Goal: Transaction & Acquisition: Purchase product/service

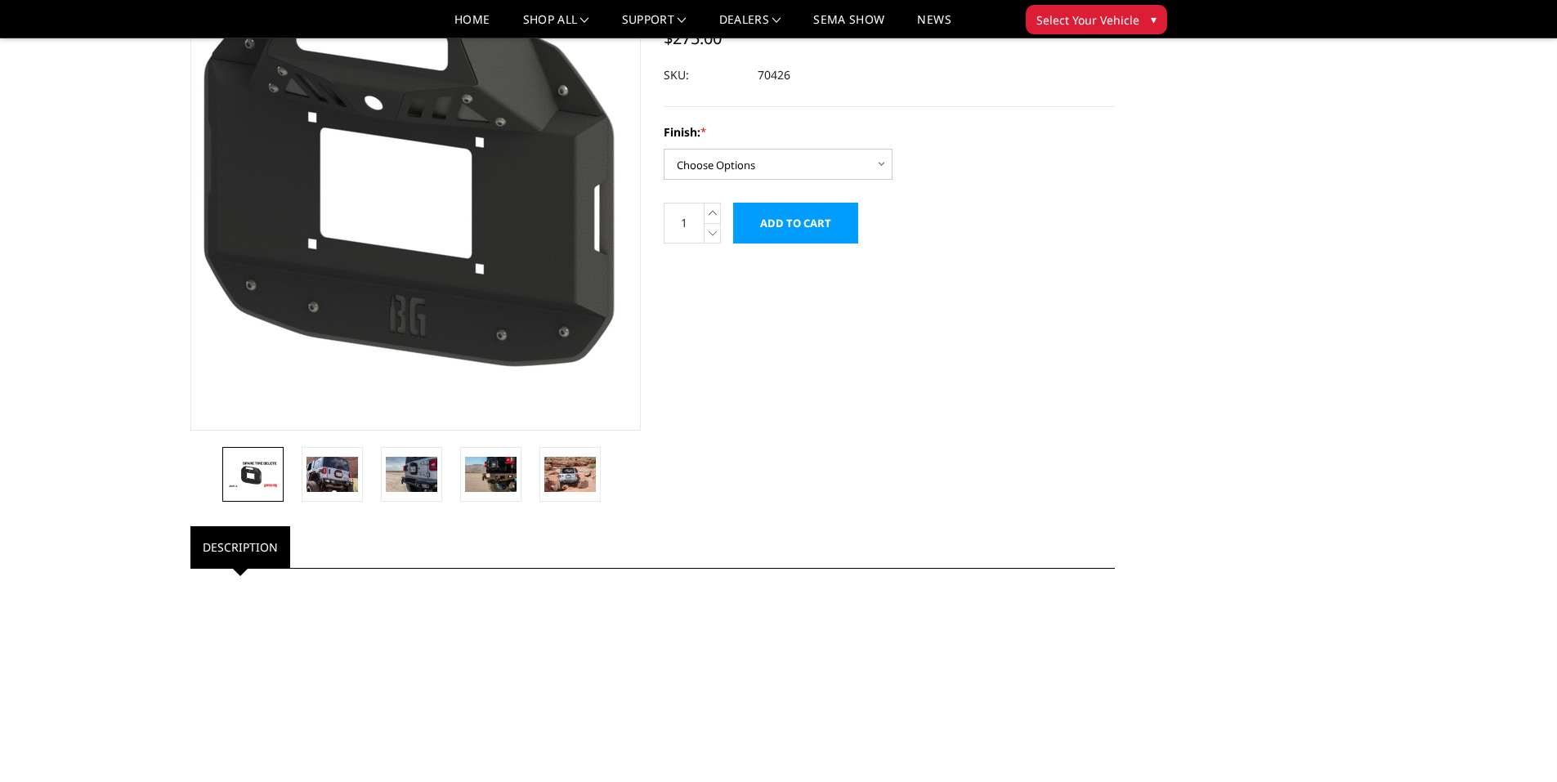
scroll to position [163, 0]
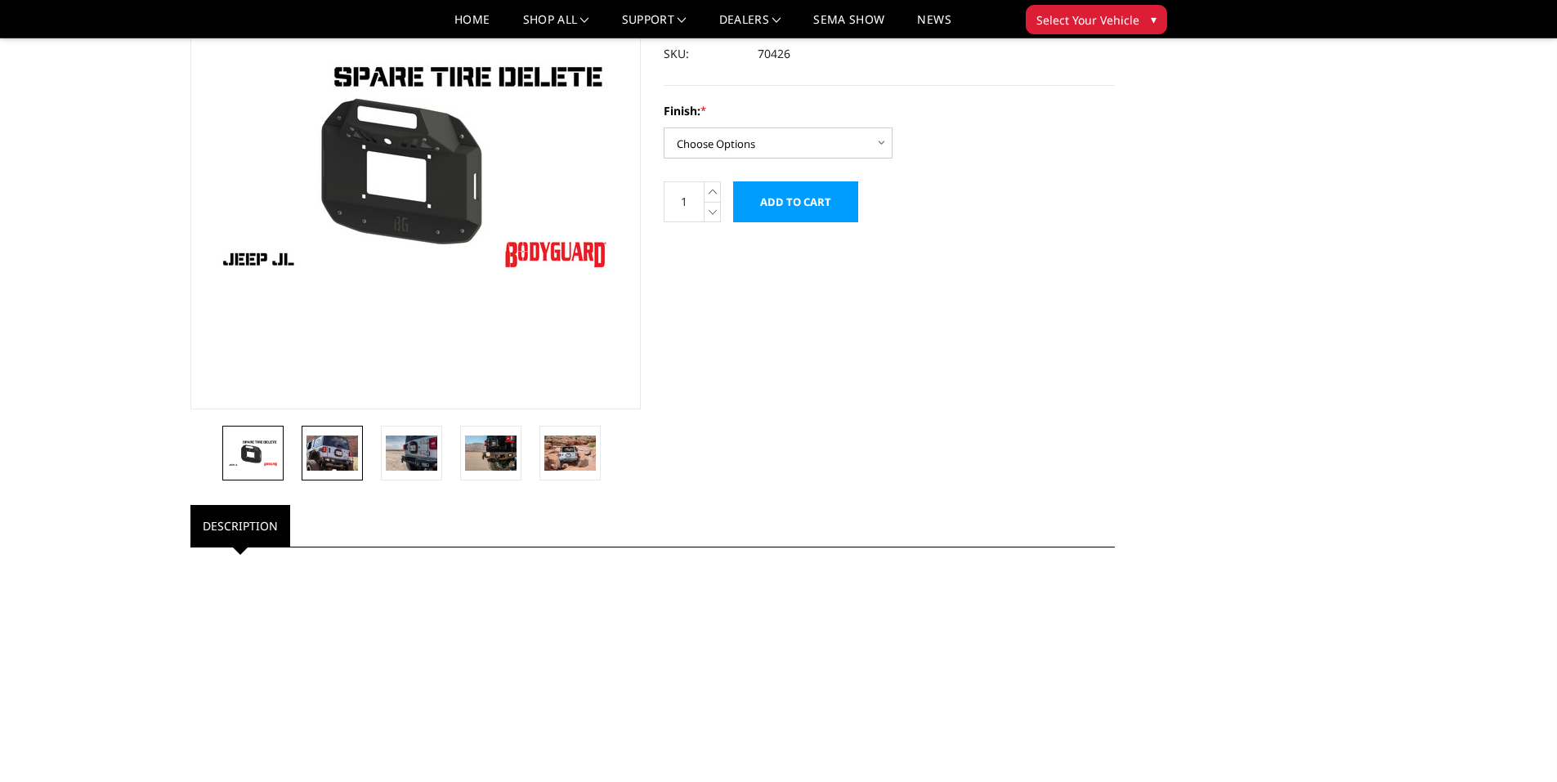
click at [347, 448] on img at bounding box center [332, 453] width 51 height 34
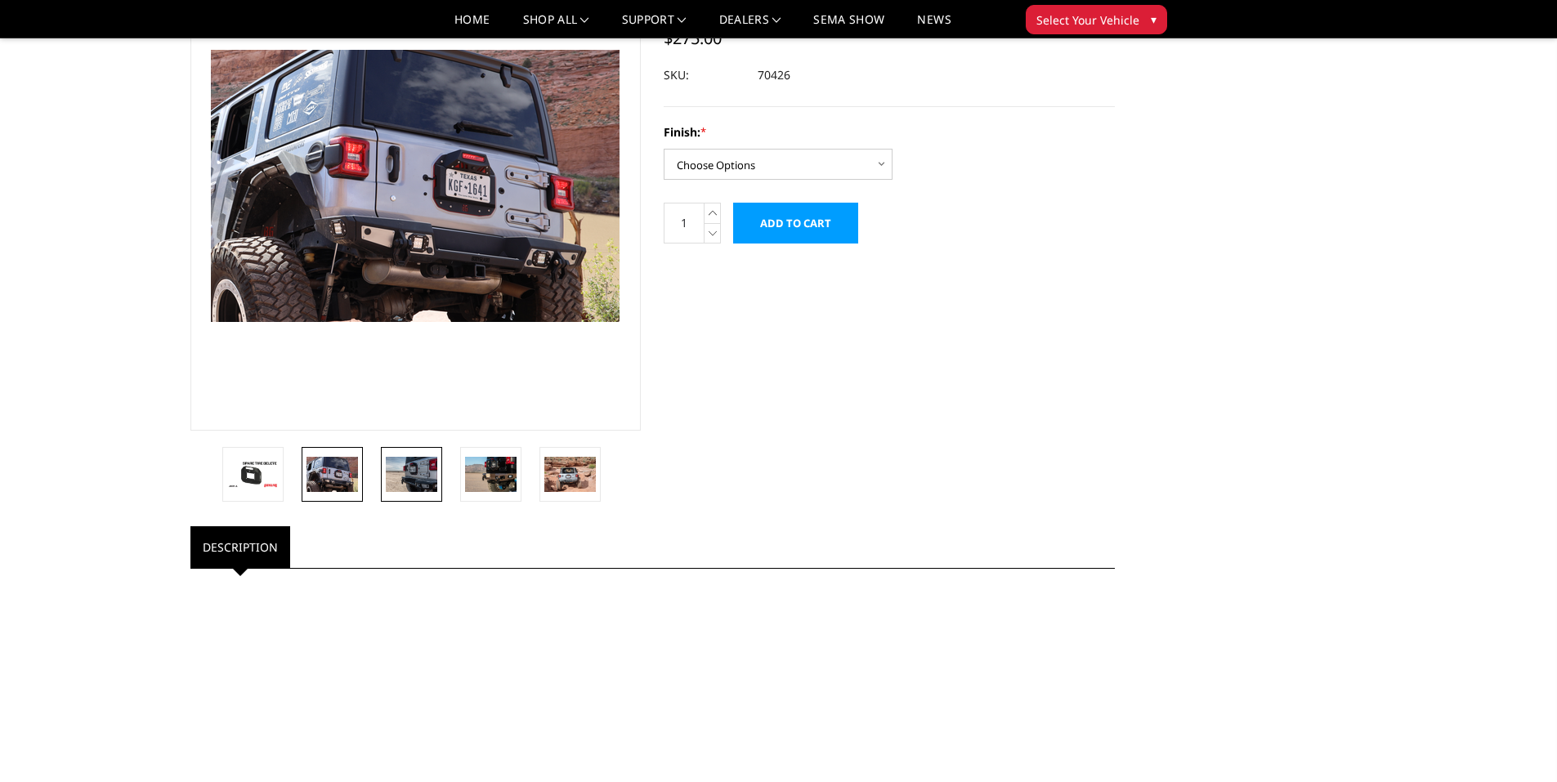
click at [406, 458] on img at bounding box center [411, 474] width 51 height 34
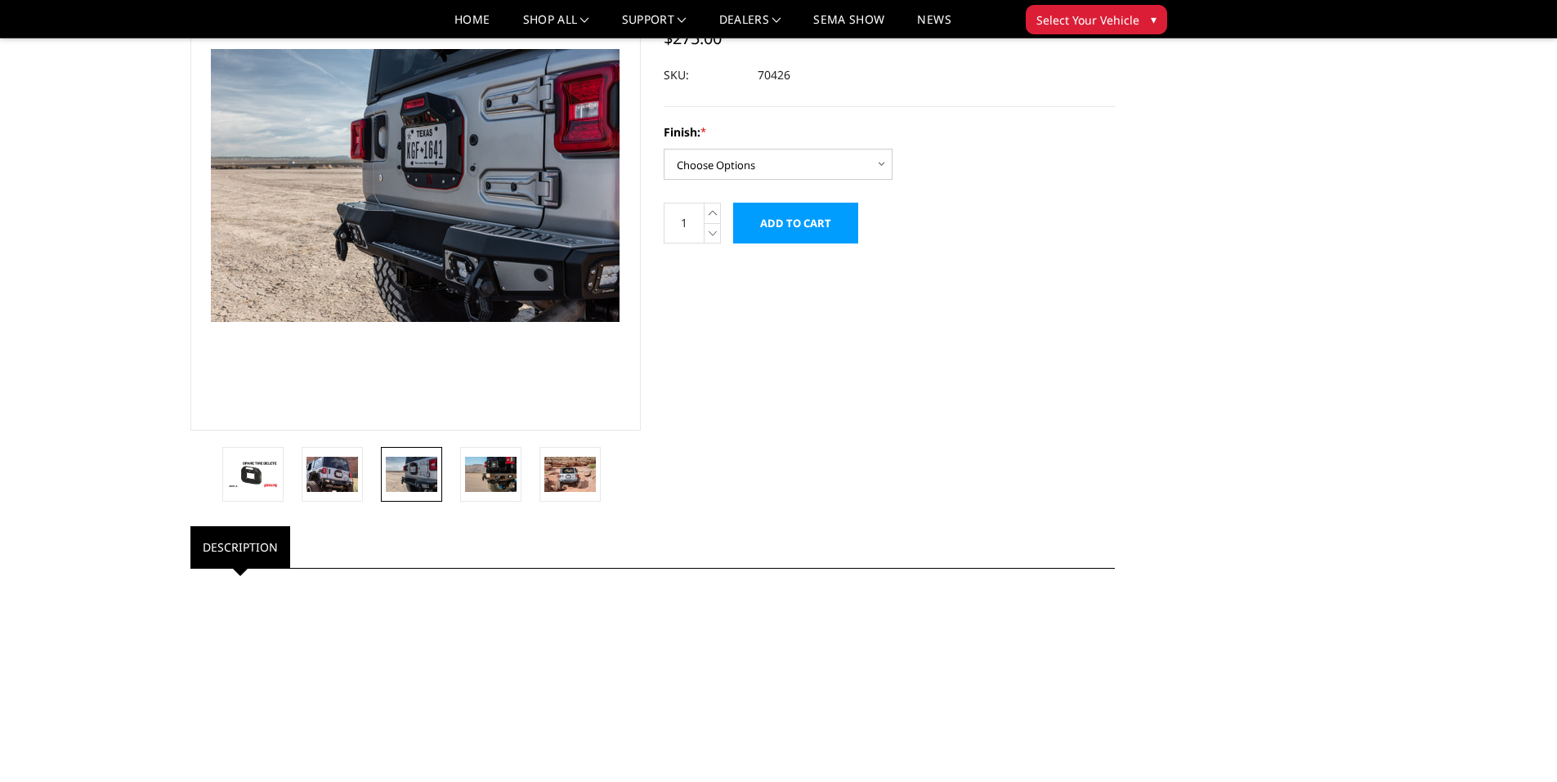
scroll to position [141, 0]
click at [492, 469] on img at bounding box center [490, 475] width 51 height 34
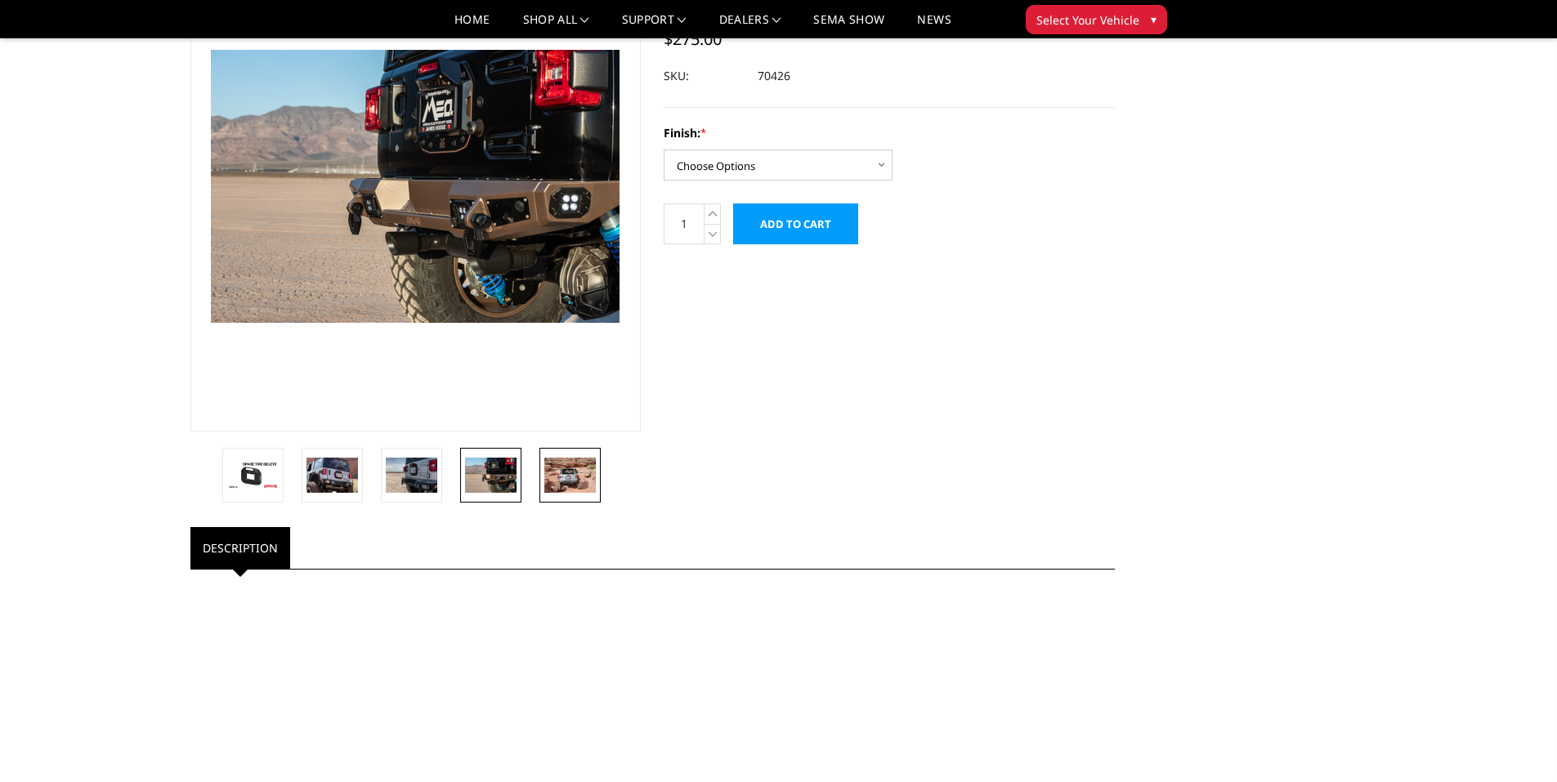
click at [557, 484] on img at bounding box center [569, 475] width 51 height 34
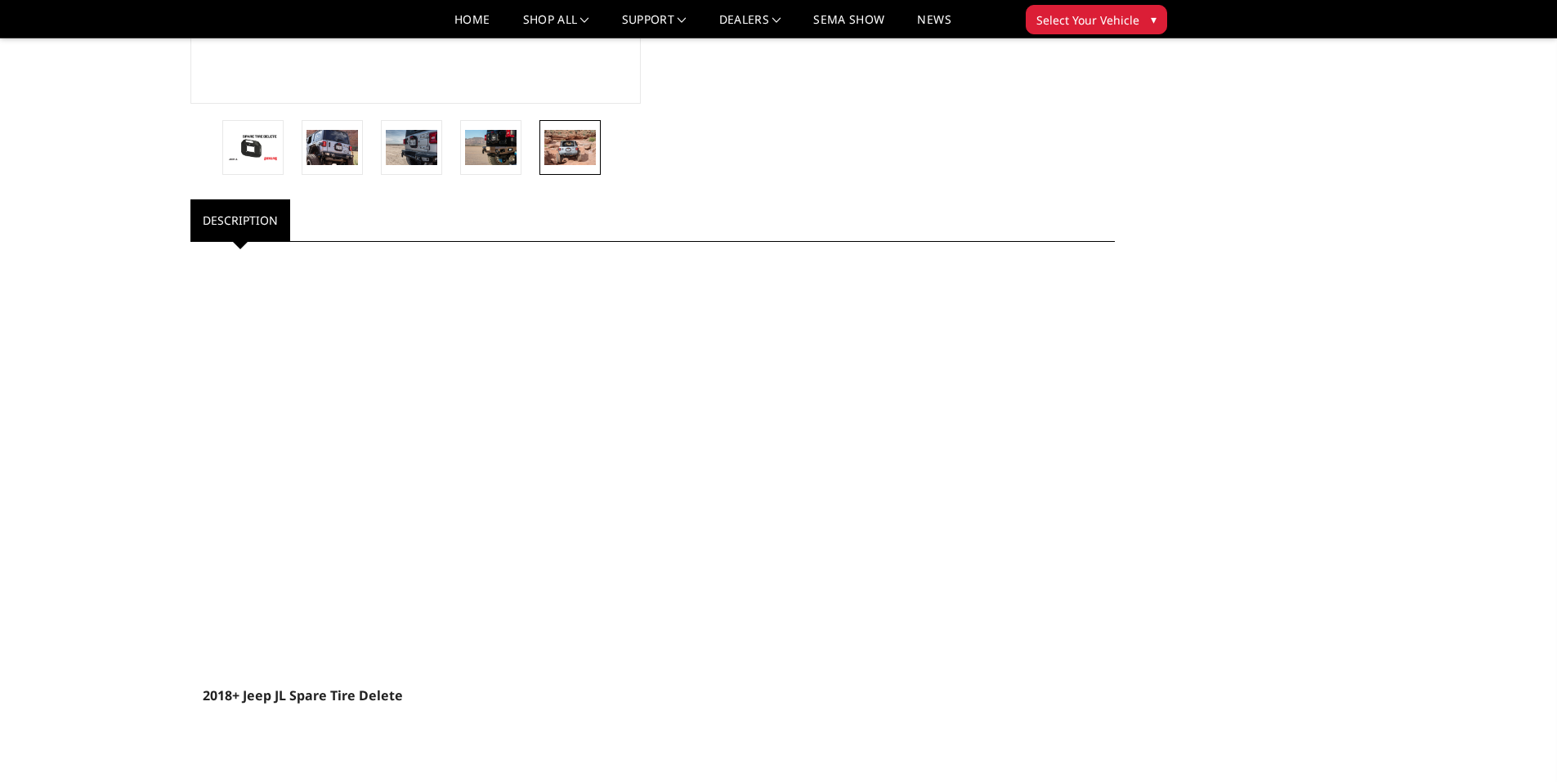
scroll to position [306, 0]
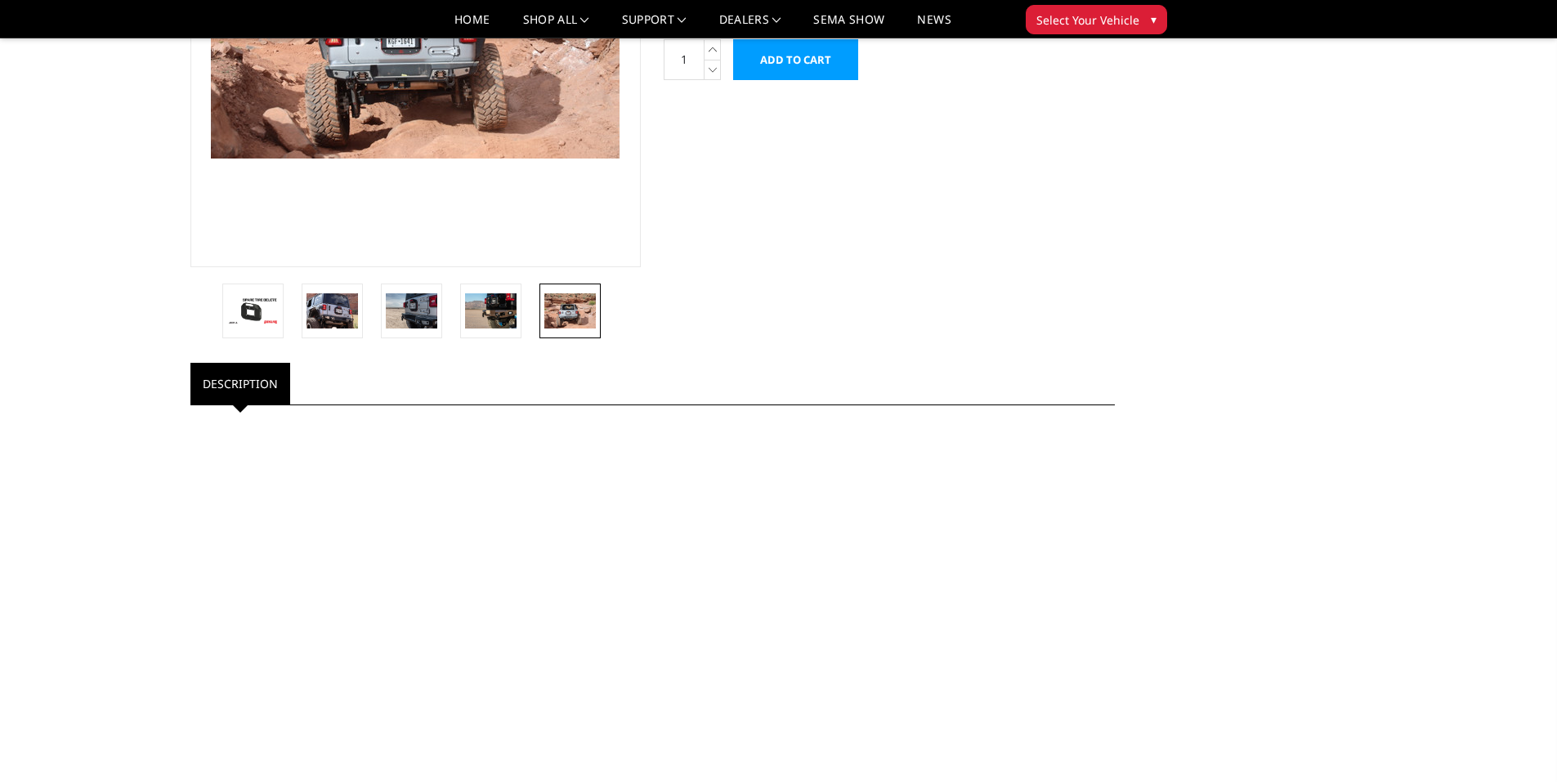
click at [258, 385] on link "Description" at bounding box center [240, 384] width 100 height 42
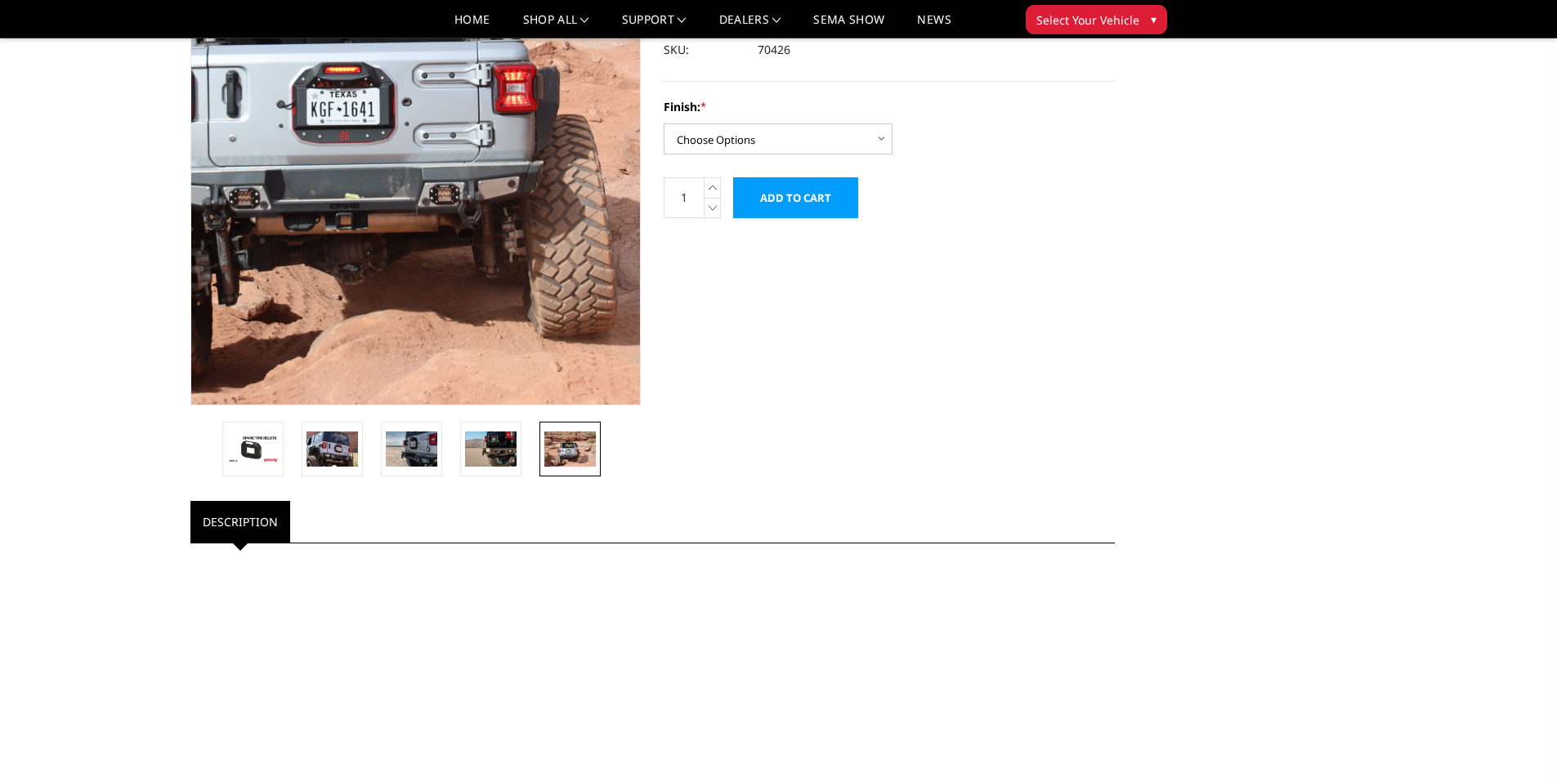
scroll to position [0, 0]
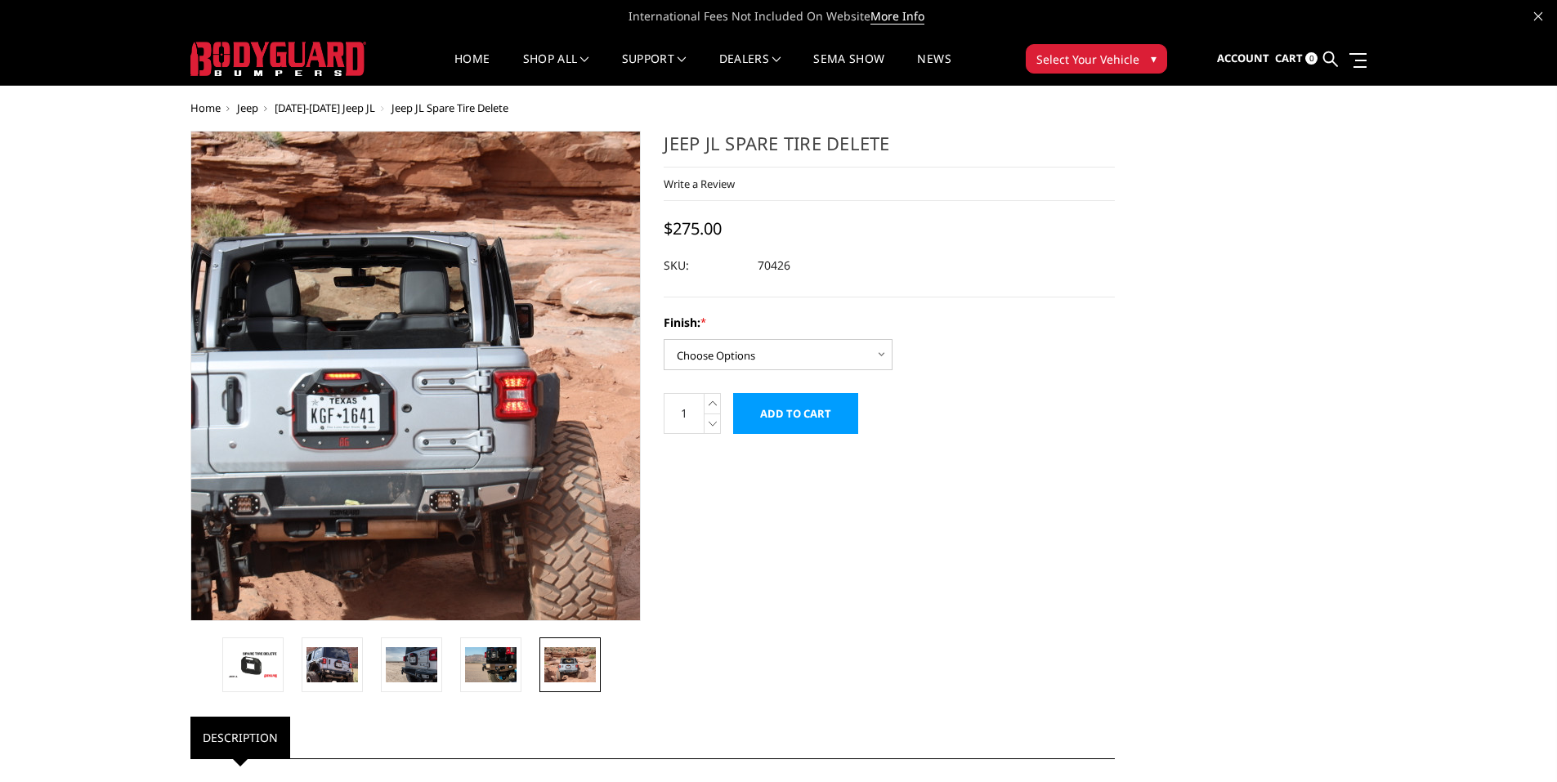
click at [443, 348] on img at bounding box center [380, 368] width 1046 height 697
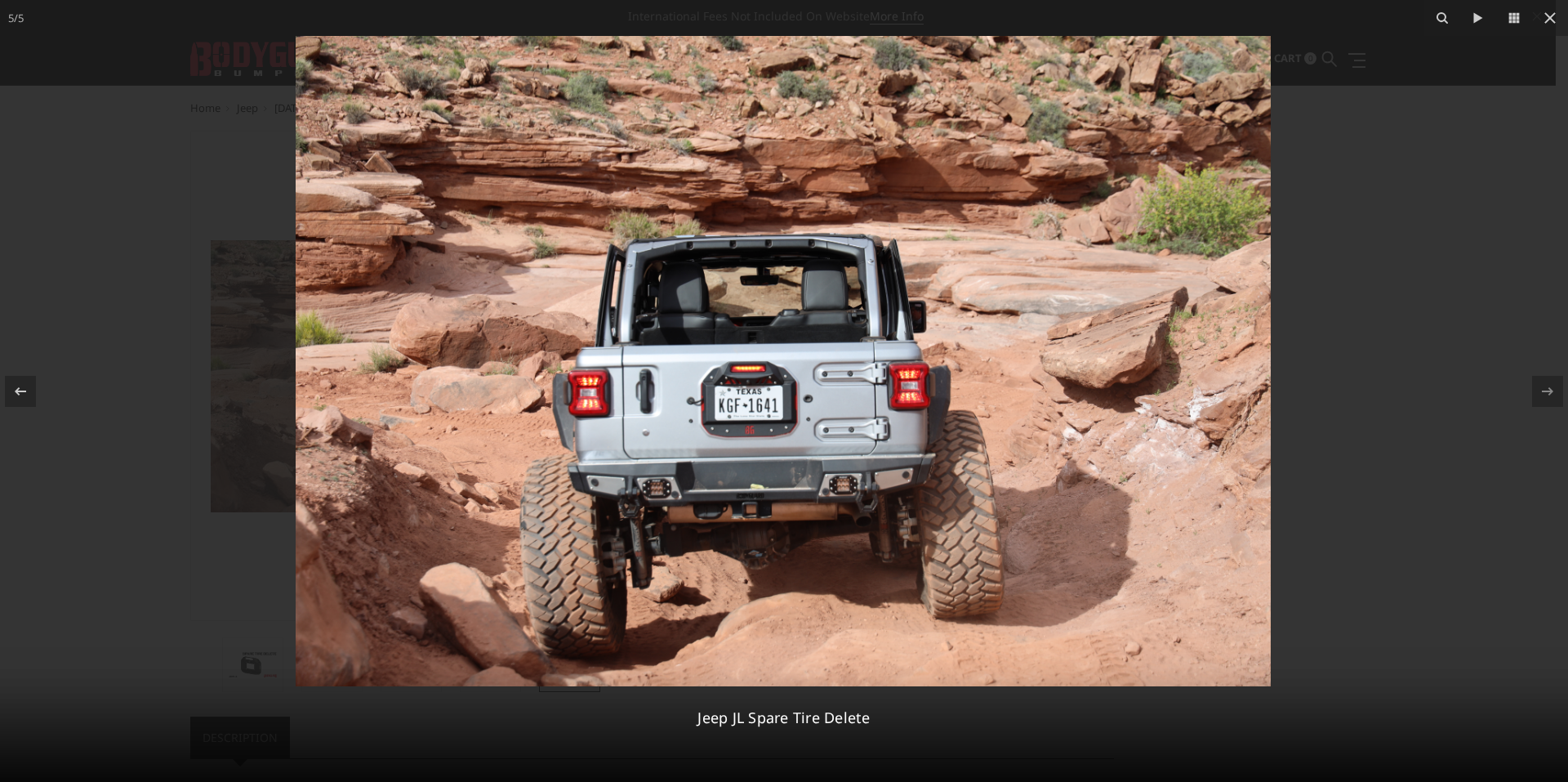
click at [1246, 340] on img at bounding box center [784, 361] width 975 height 651
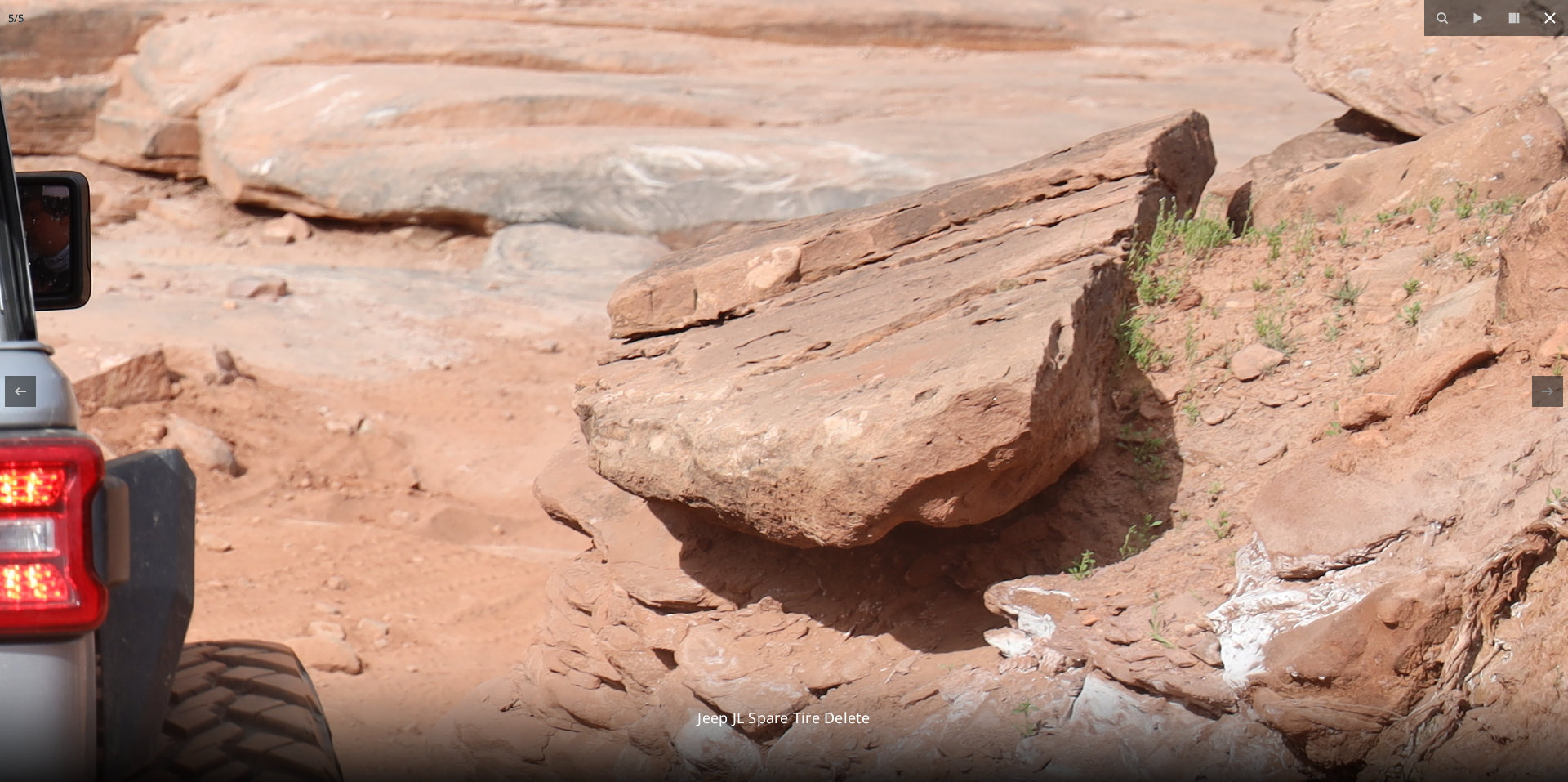
click at [1552, 28] on button at bounding box center [1550, 18] width 36 height 36
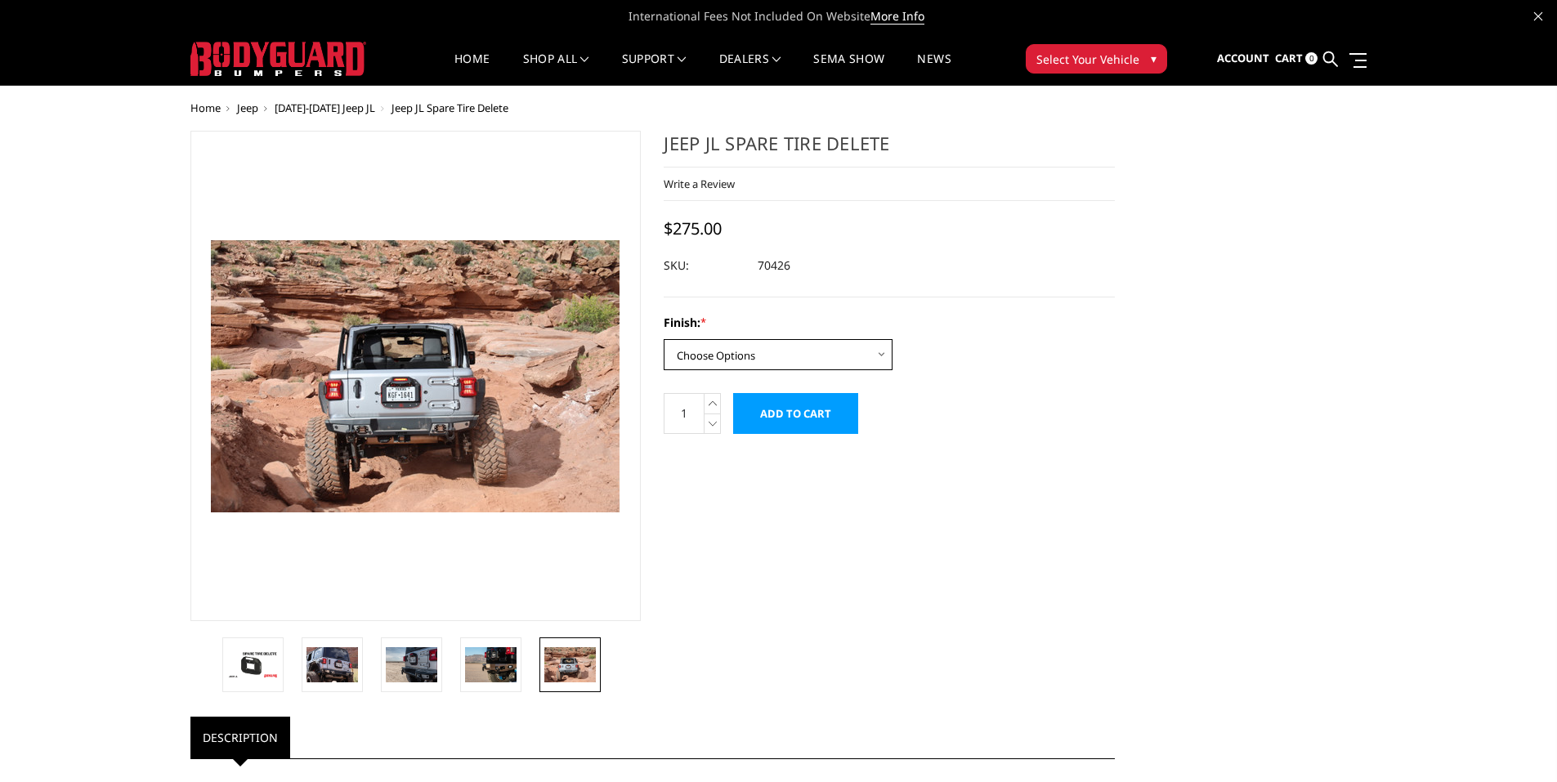
click at [718, 357] on select "Choose Options Bare metal / raw steel Texture black powder coat" at bounding box center [778, 354] width 229 height 31
select select "1351"
click at [664, 339] on select "Choose Options Bare metal / raw steel Texture black powder coat" at bounding box center [778, 354] width 229 height 31
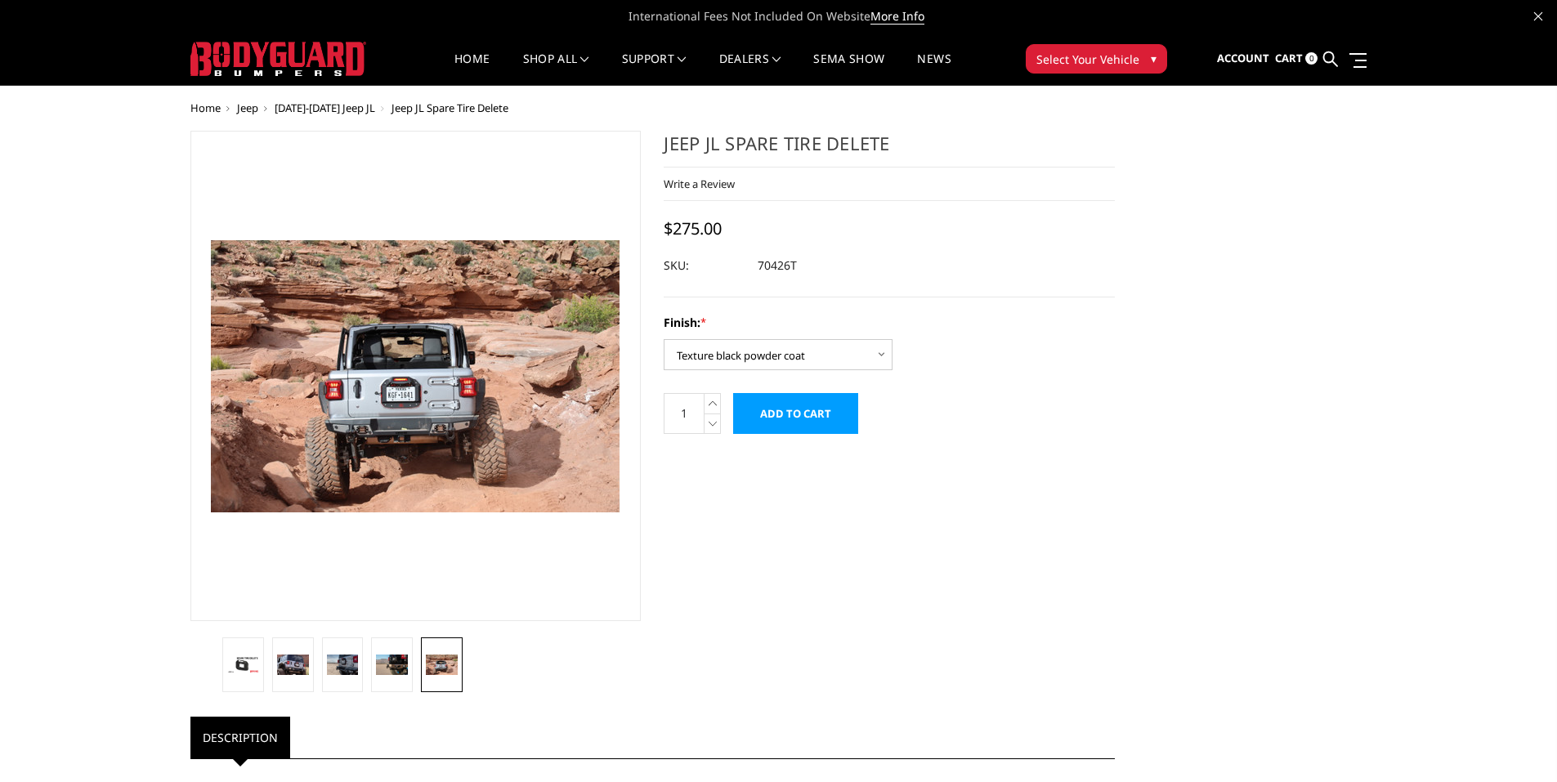
click at [364, 661] on li at bounding box center [343, 665] width 50 height 55
click at [360, 656] on link at bounding box center [343, 665] width 42 height 55
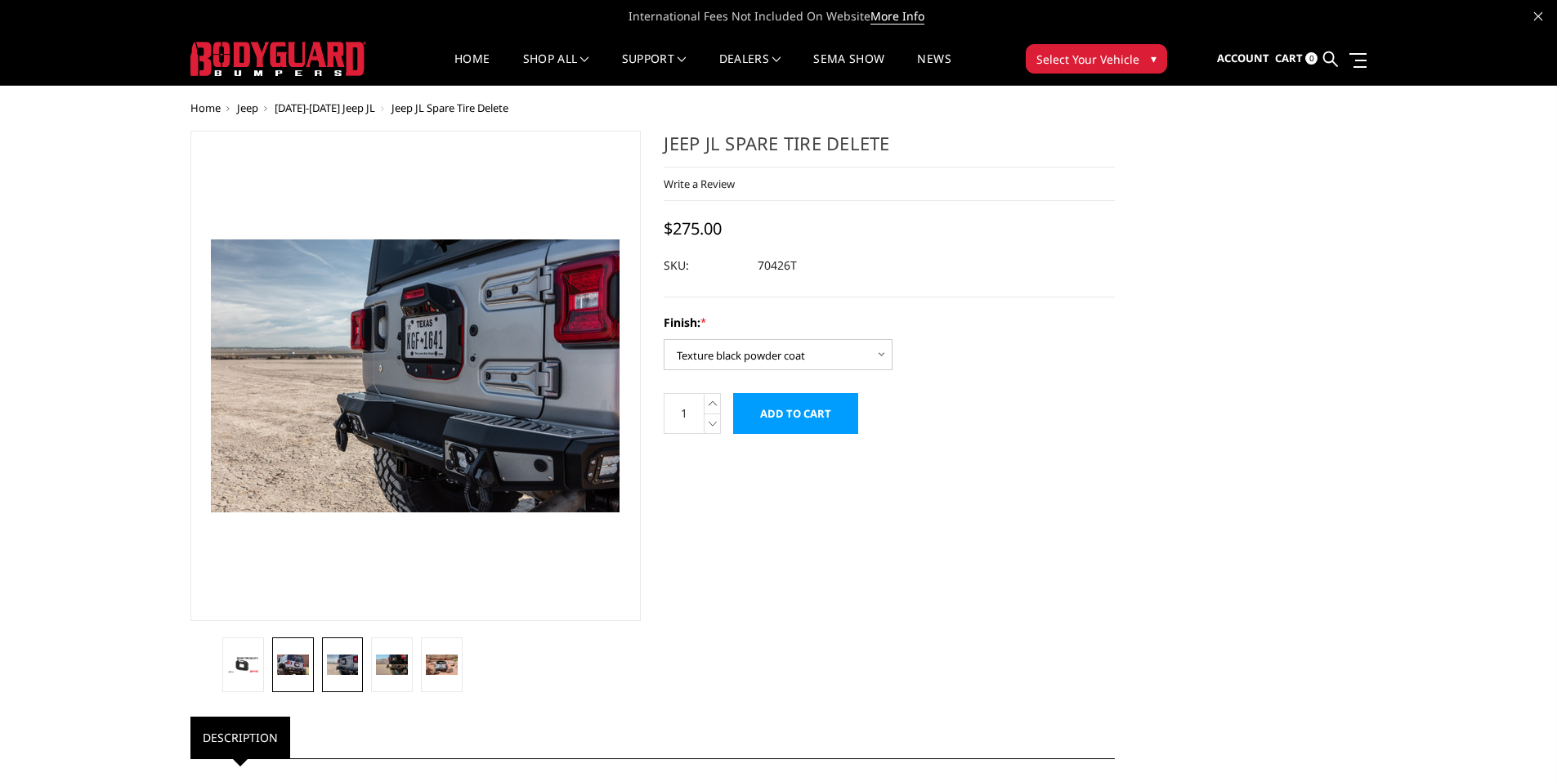
click at [300, 666] on img at bounding box center [293, 665] width 32 height 21
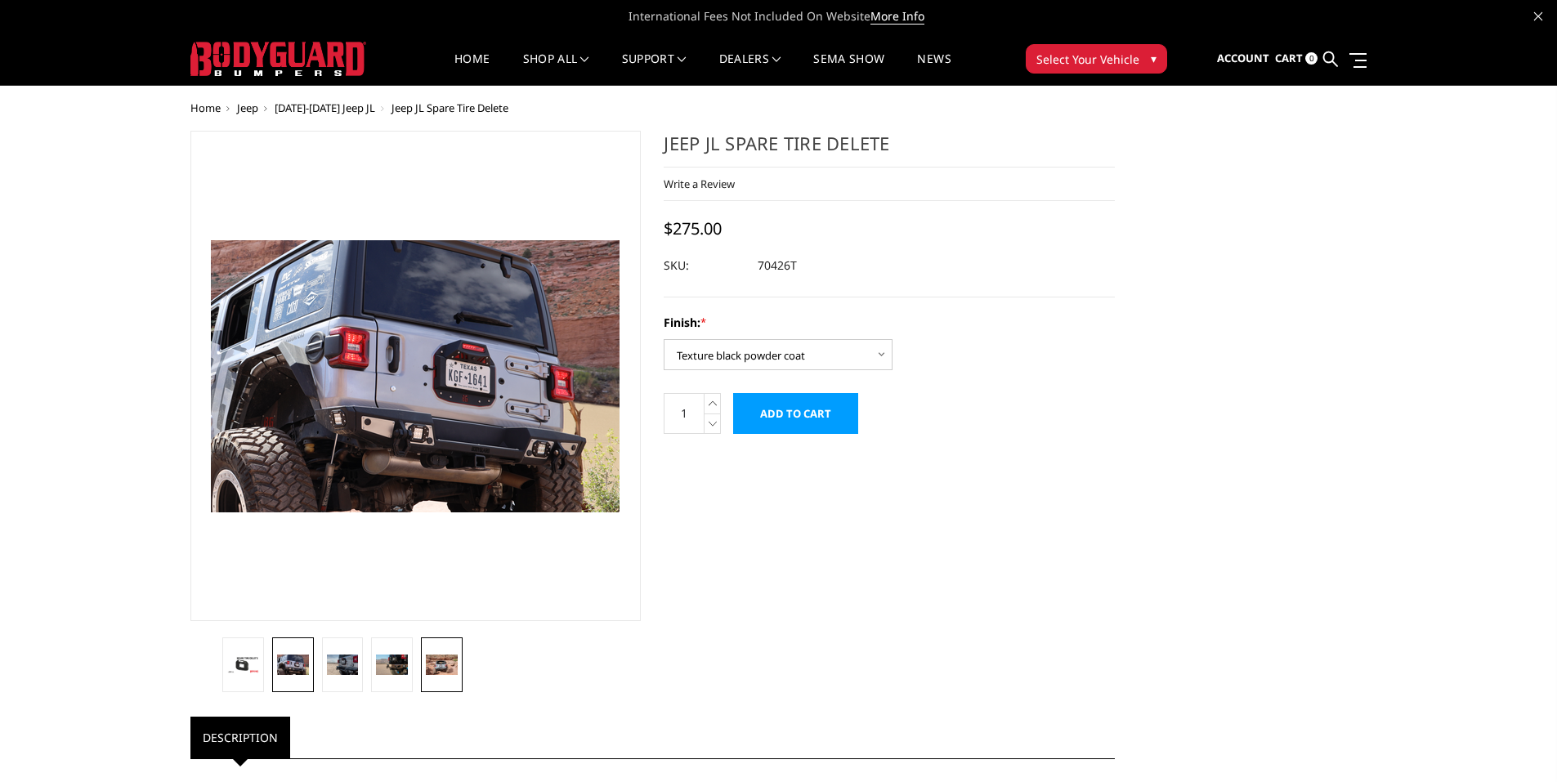
click at [441, 657] on img at bounding box center [442, 665] width 32 height 21
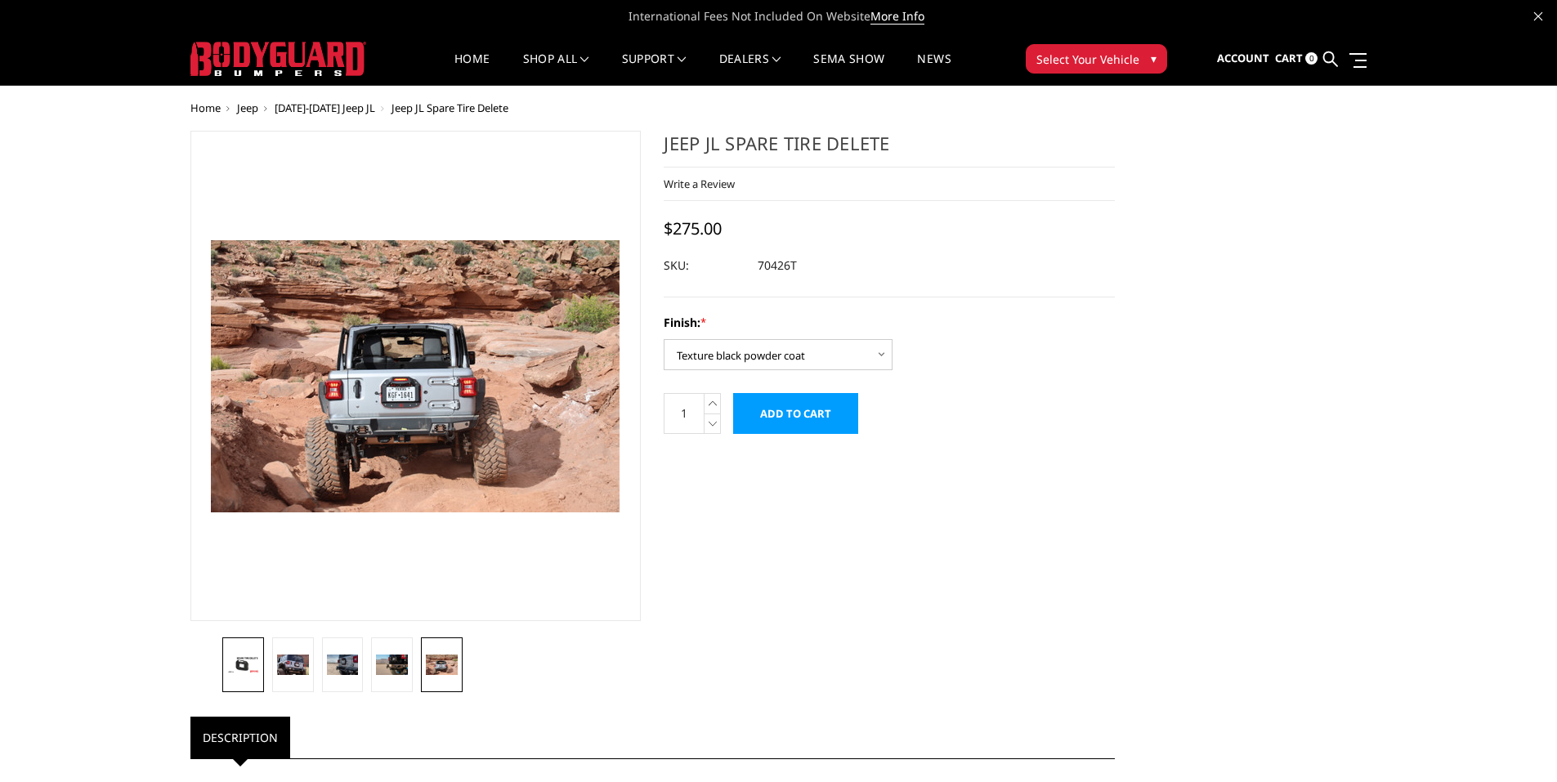
click at [247, 651] on link at bounding box center [243, 665] width 42 height 55
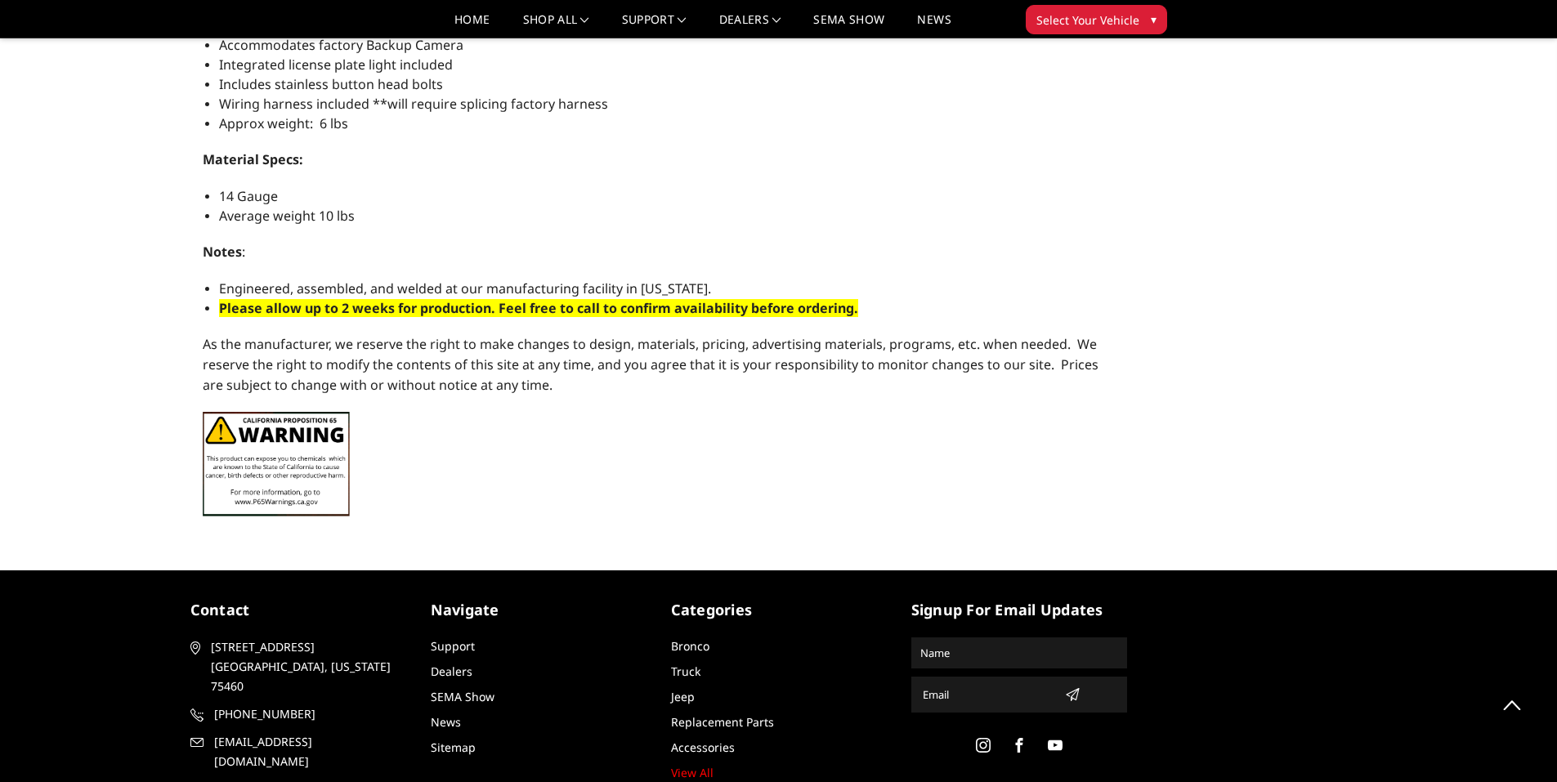
scroll to position [1542, 0]
